Goal: Information Seeking & Learning: Find specific fact

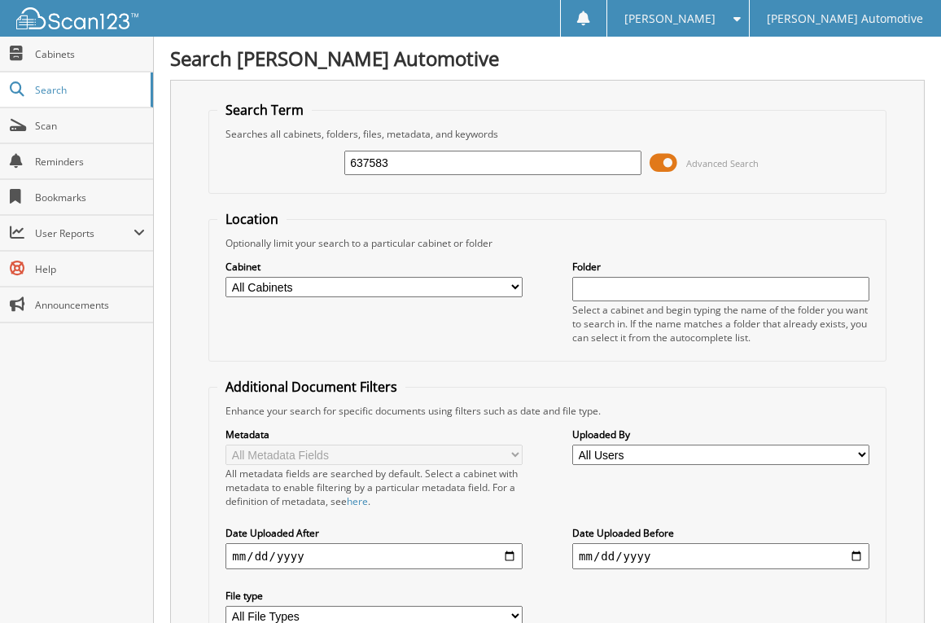
type input "637583"
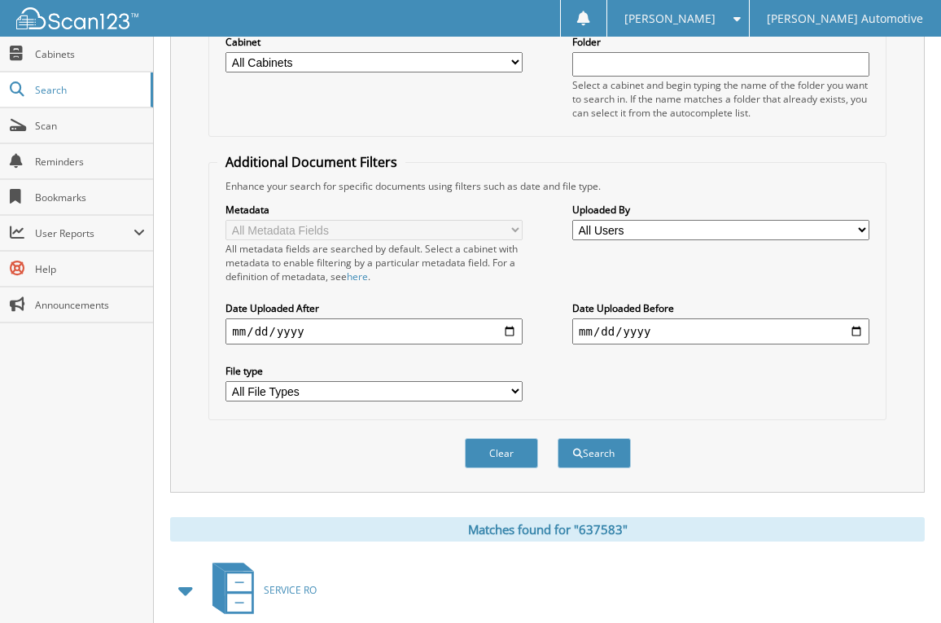
scroll to position [379, 0]
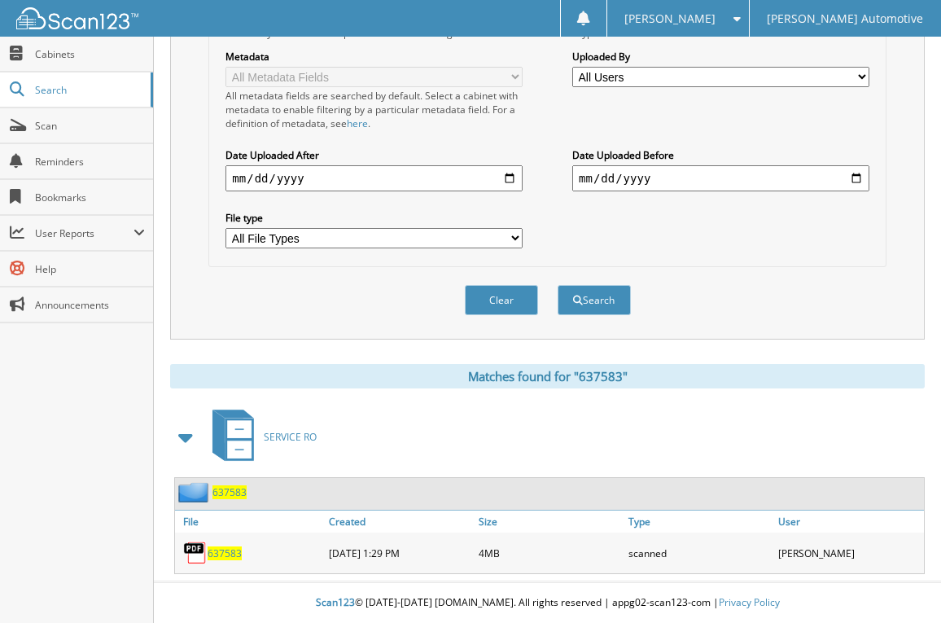
click at [225, 492] on span "637583" at bounding box center [229, 492] width 34 height 14
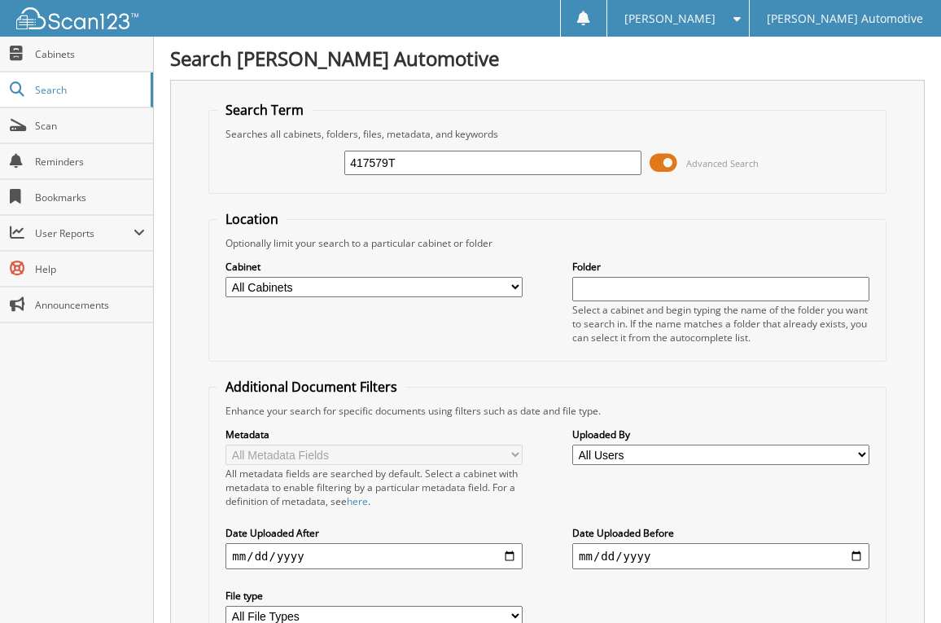
type input "417579T"
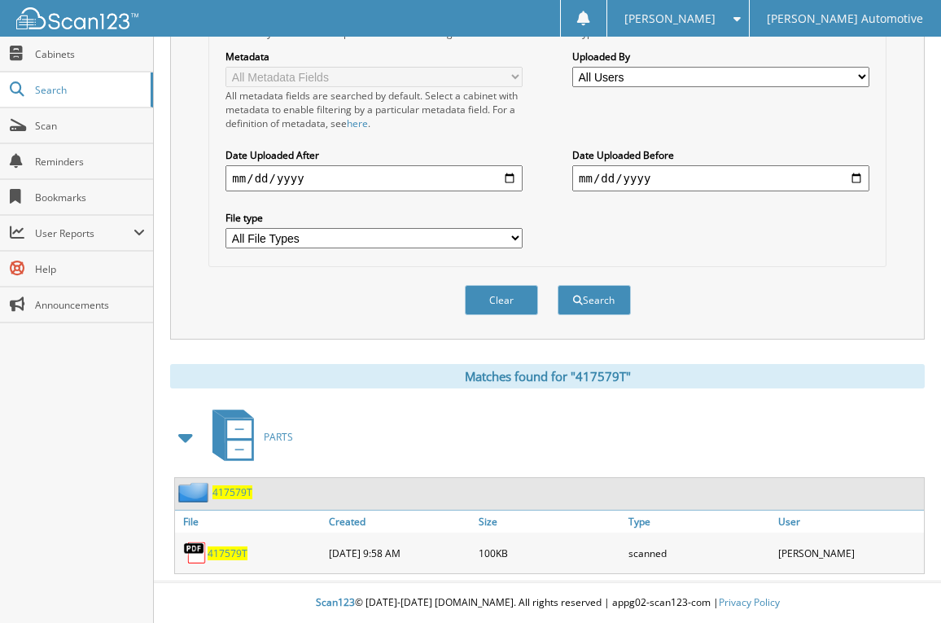
click at [234, 496] on span "417579T" at bounding box center [232, 492] width 40 height 14
